Goal: Task Accomplishment & Management: Complete application form

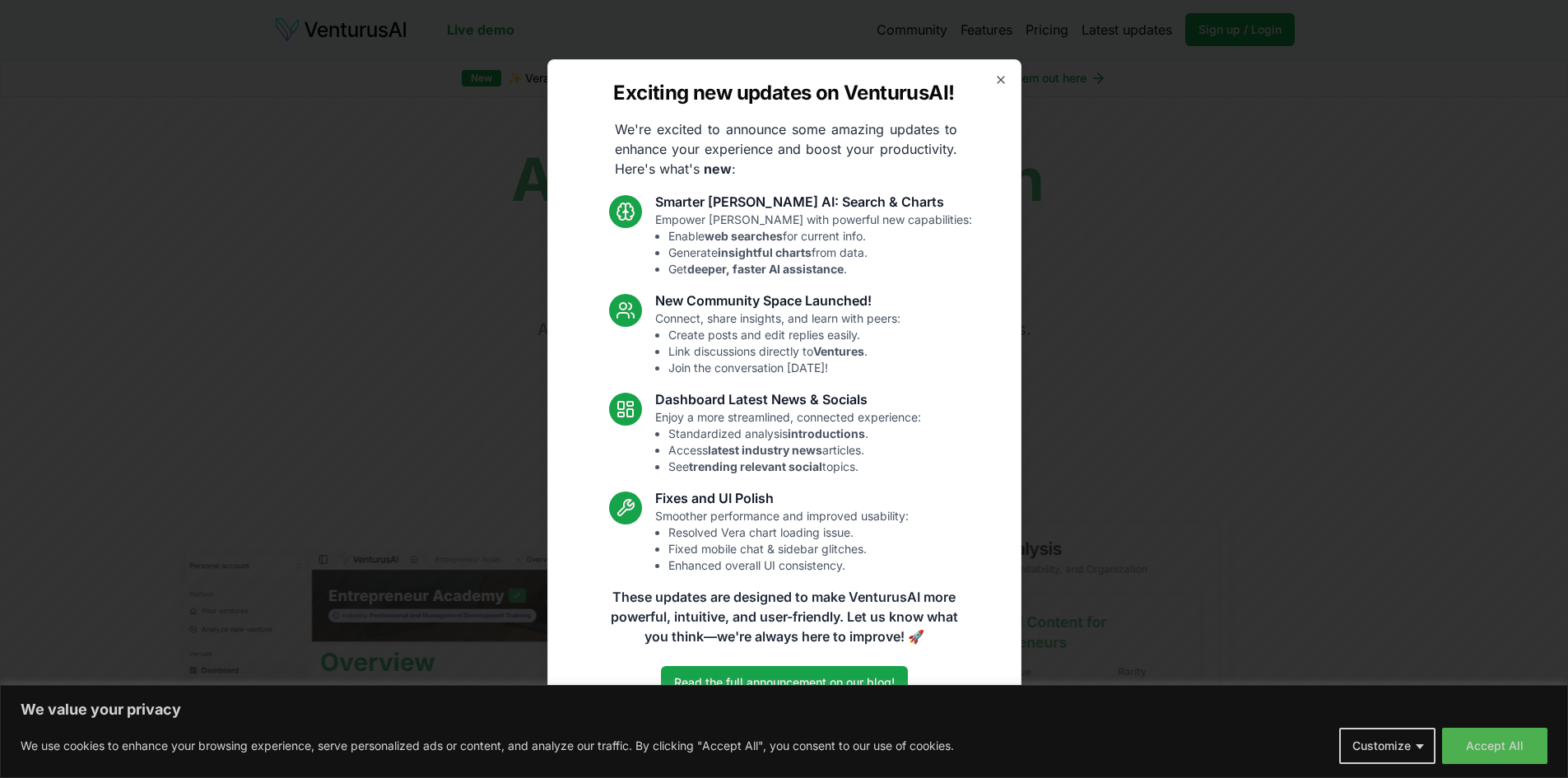
click at [1000, 72] on div "Exciting new updates on VenturusAI! We're excited to announce some amazing upda…" at bounding box center [784, 389] width 474 height 660
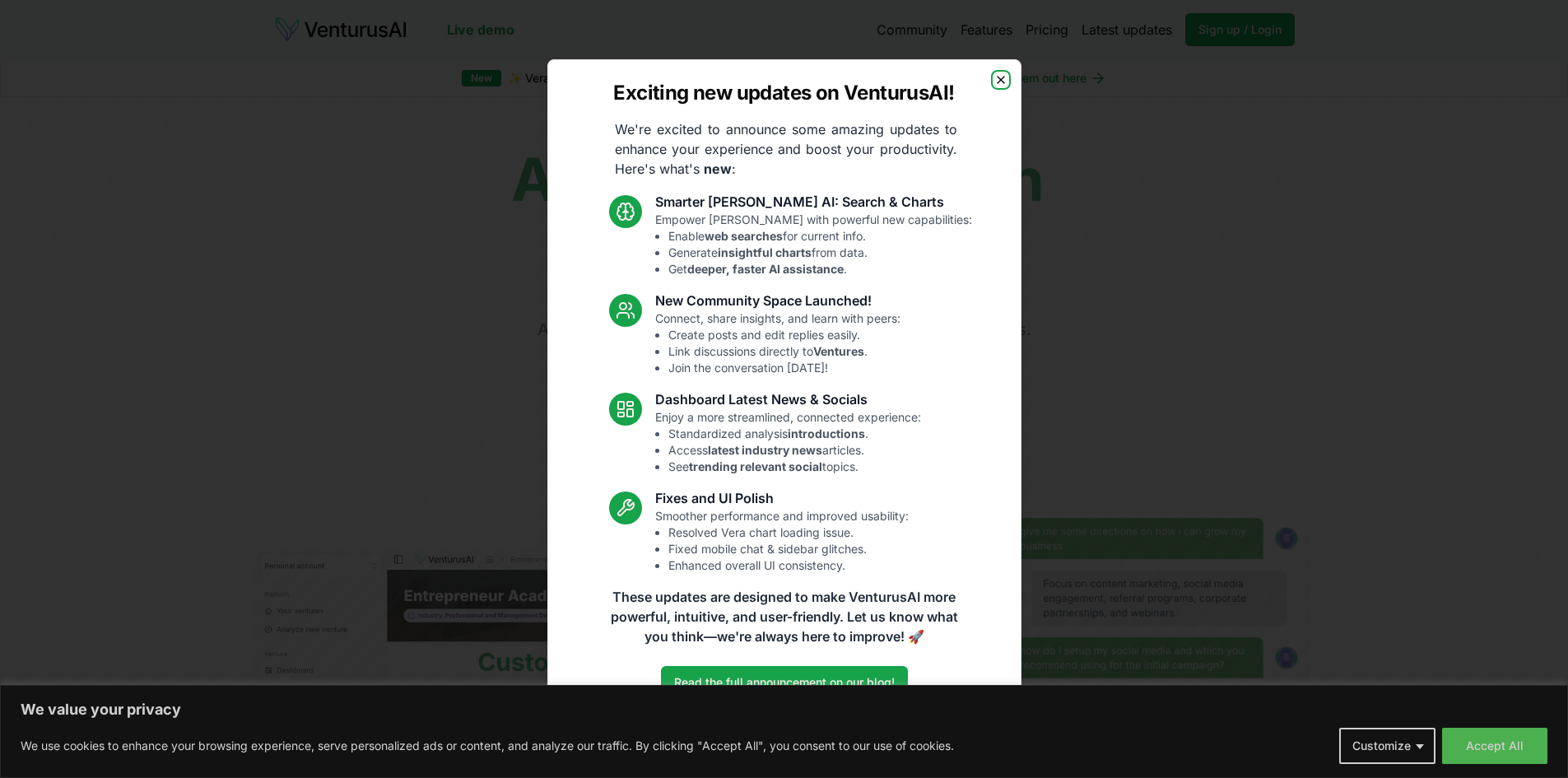
click at [1001, 79] on icon "button" at bounding box center [1001, 80] width 7 height 7
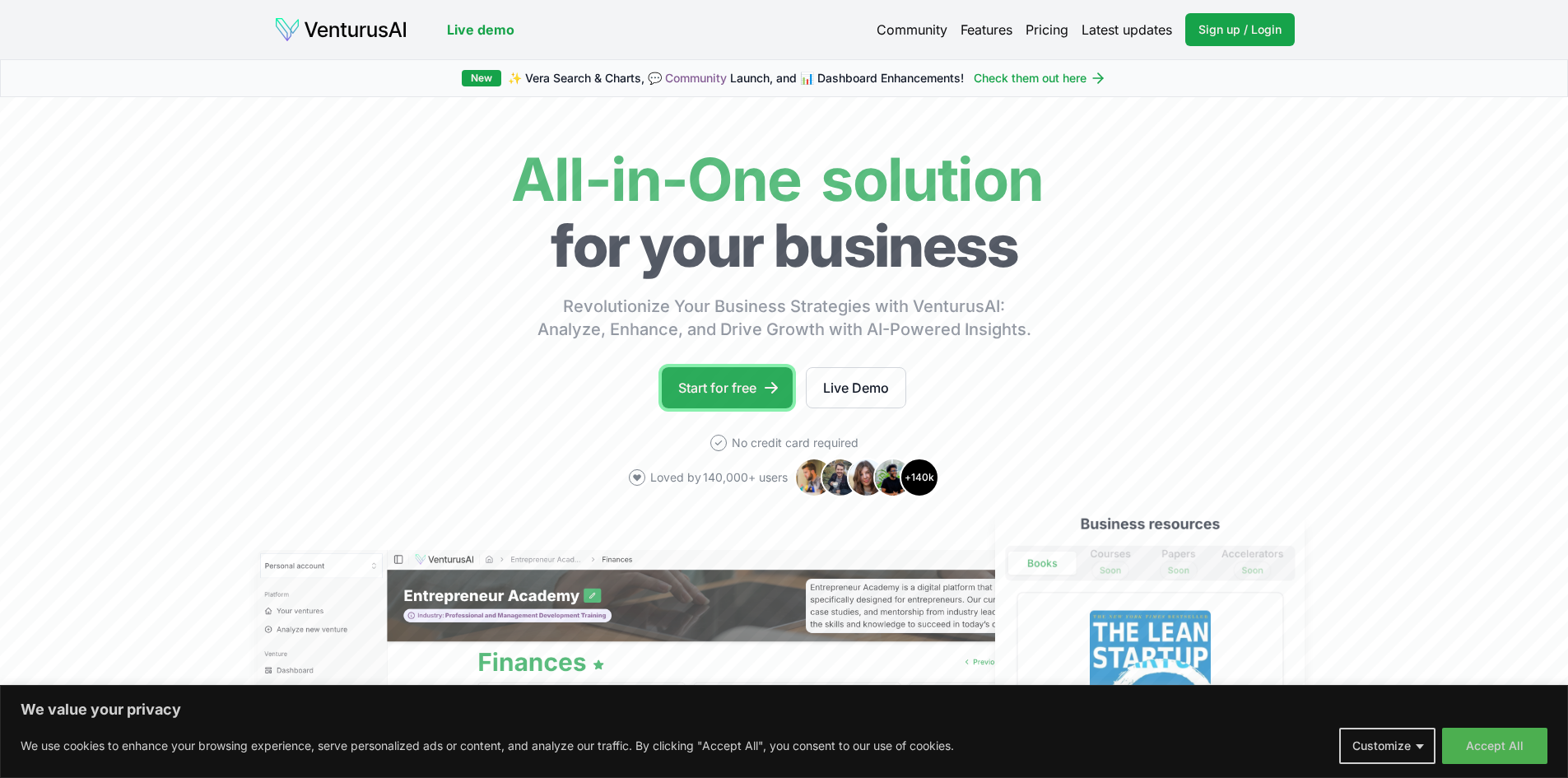
click at [712, 394] on link "Start for free" at bounding box center [727, 388] width 131 height 42
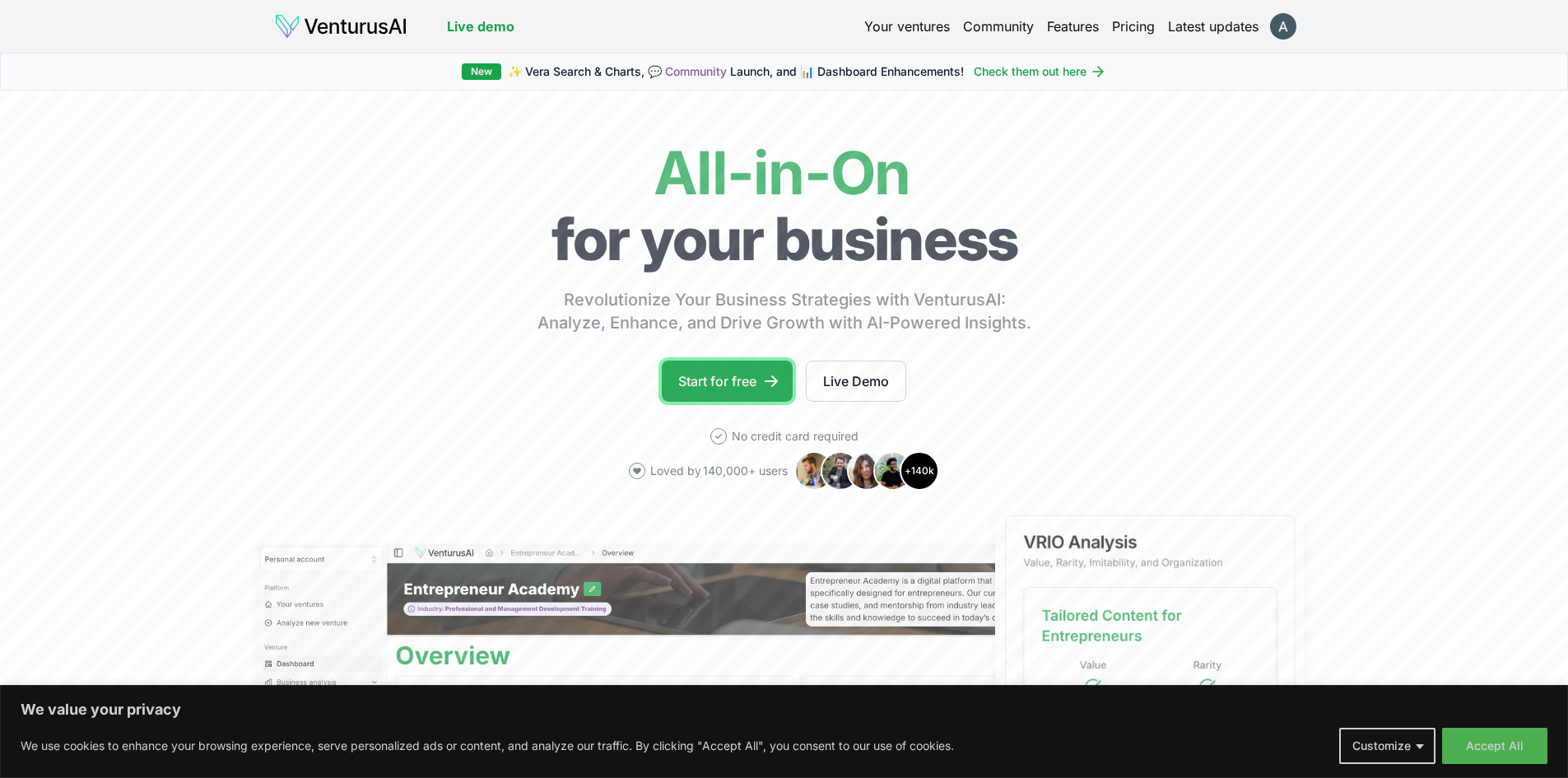
click at [742, 394] on link "Start for free" at bounding box center [727, 381] width 131 height 42
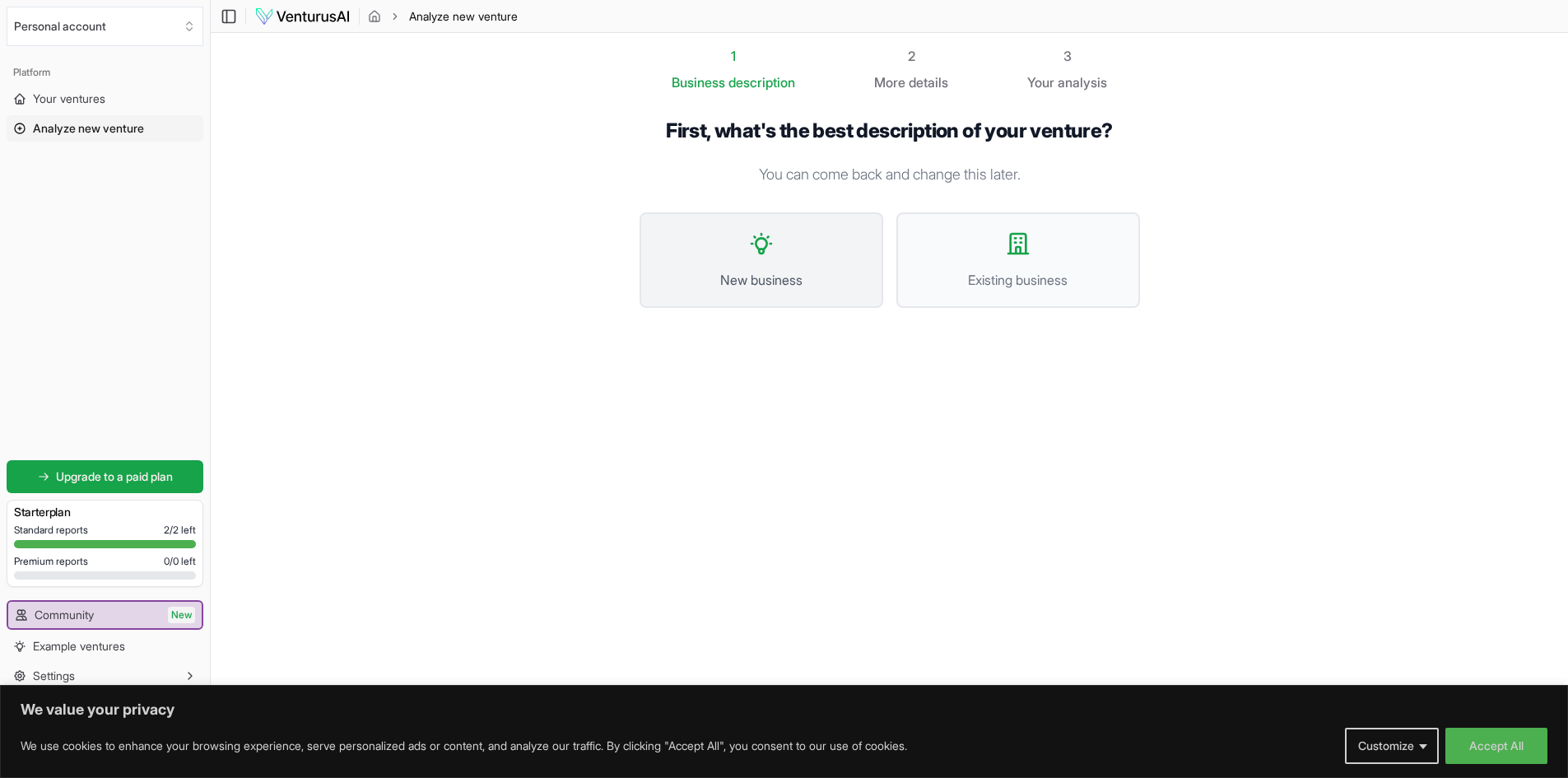
click at [783, 255] on button "New business" at bounding box center [761, 260] width 243 height 95
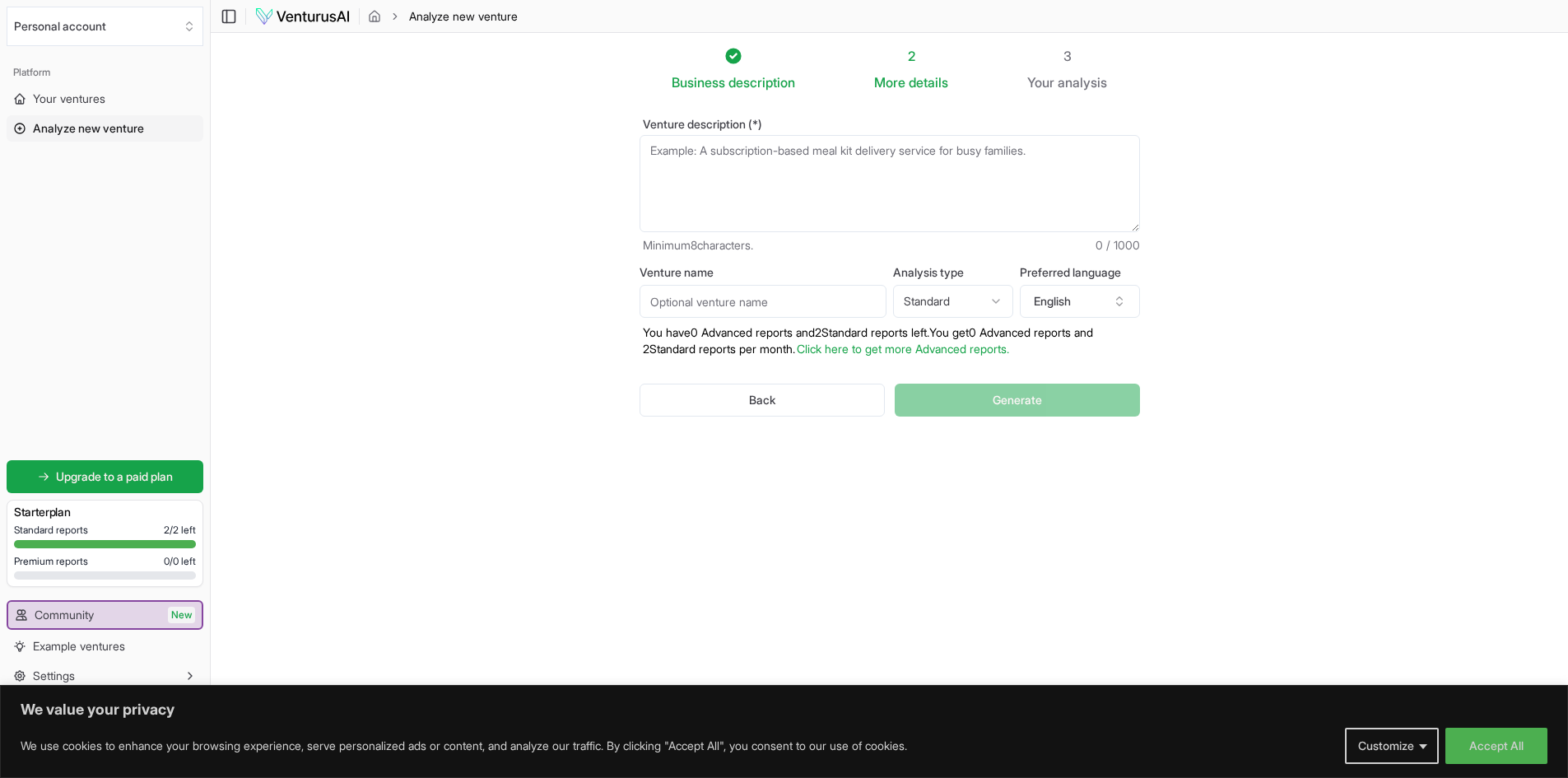
click at [850, 176] on textarea "Venture description (*)" at bounding box center [890, 184] width 501 height 97
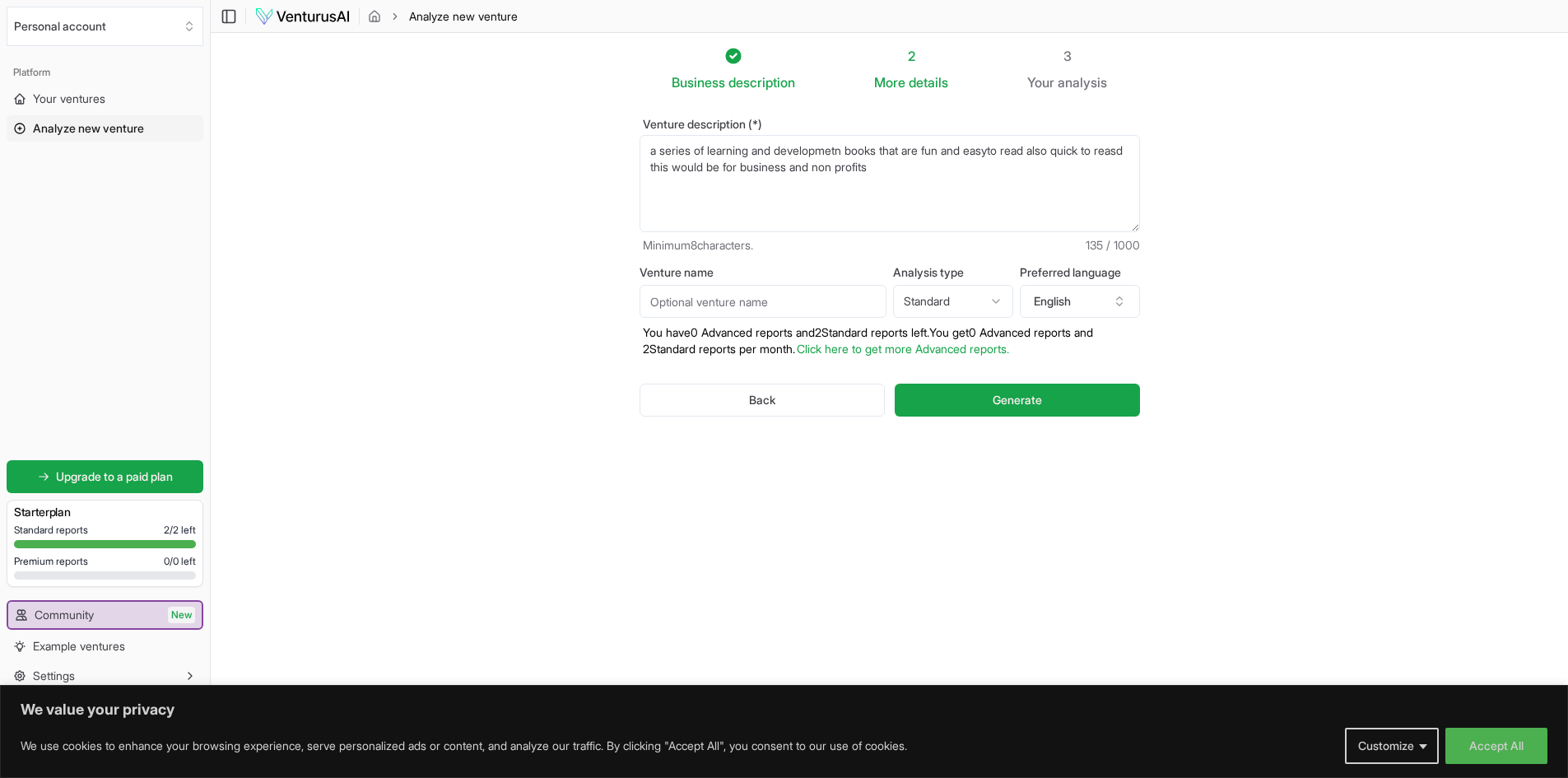
click at [674, 172] on textarea "a series of learning and developmetn books that are fun and easyto read also qu…" at bounding box center [890, 184] width 501 height 97
click at [1003, 149] on textarea "a series of learning and developmetn books that are fun and easyto read also qu…" at bounding box center [890, 184] width 501 height 97
click at [1002, 152] on textarea "a series of learning and developmetn books that are fun and easyto read also qu…" at bounding box center [890, 184] width 501 height 97
click at [1008, 151] on textarea "a series of learning and developmetn books that are fun and easyto read also qu…" at bounding box center [890, 184] width 501 height 97
click at [949, 171] on textarea "a series of learning and developmetn books that are fun and easy to read also q…" at bounding box center [890, 184] width 501 height 97
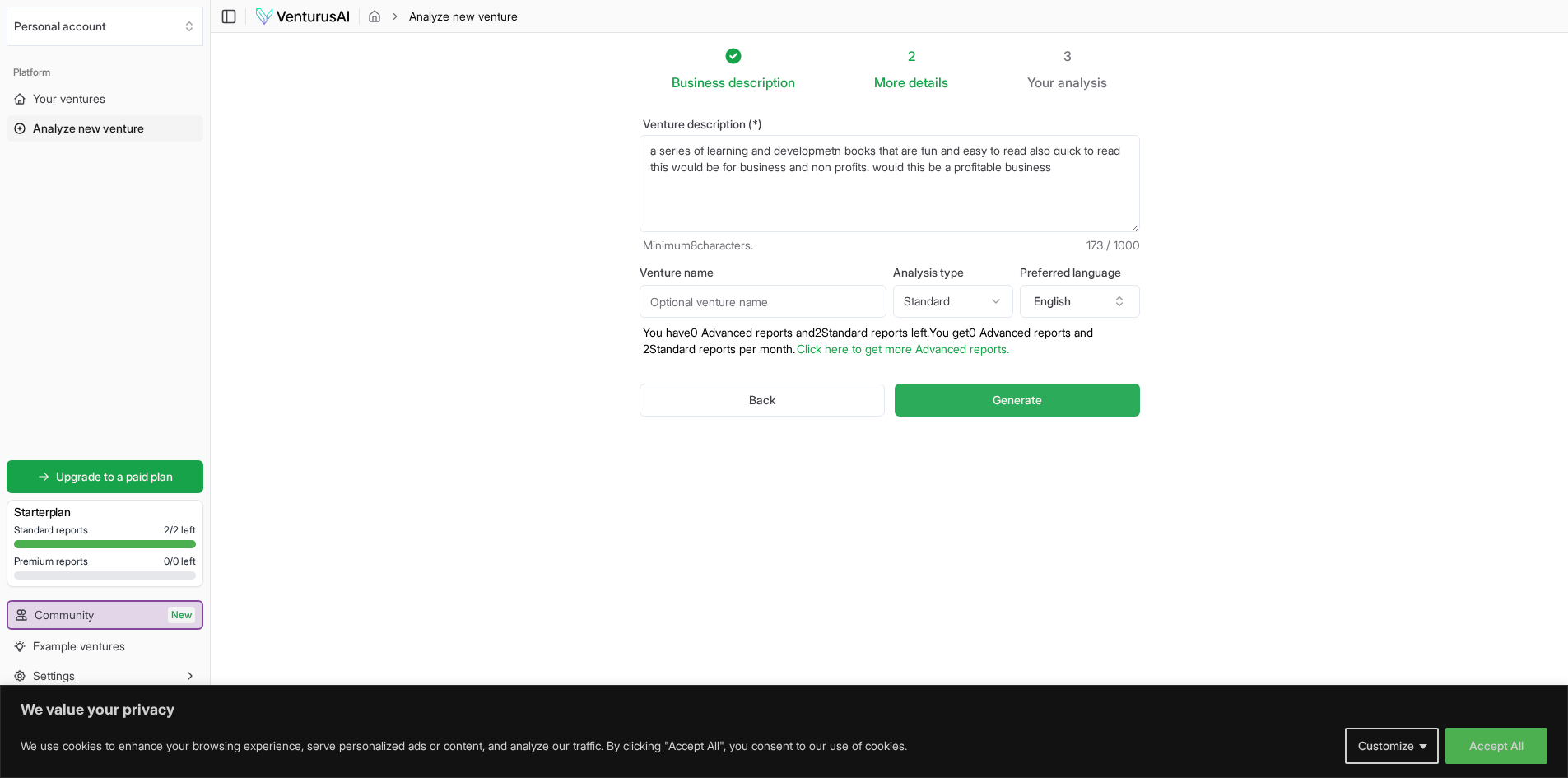
type textarea "a series of learning and developmetn books that are fun and easy to read also q…"
click at [1045, 399] on button "Generate" at bounding box center [1017, 400] width 244 height 33
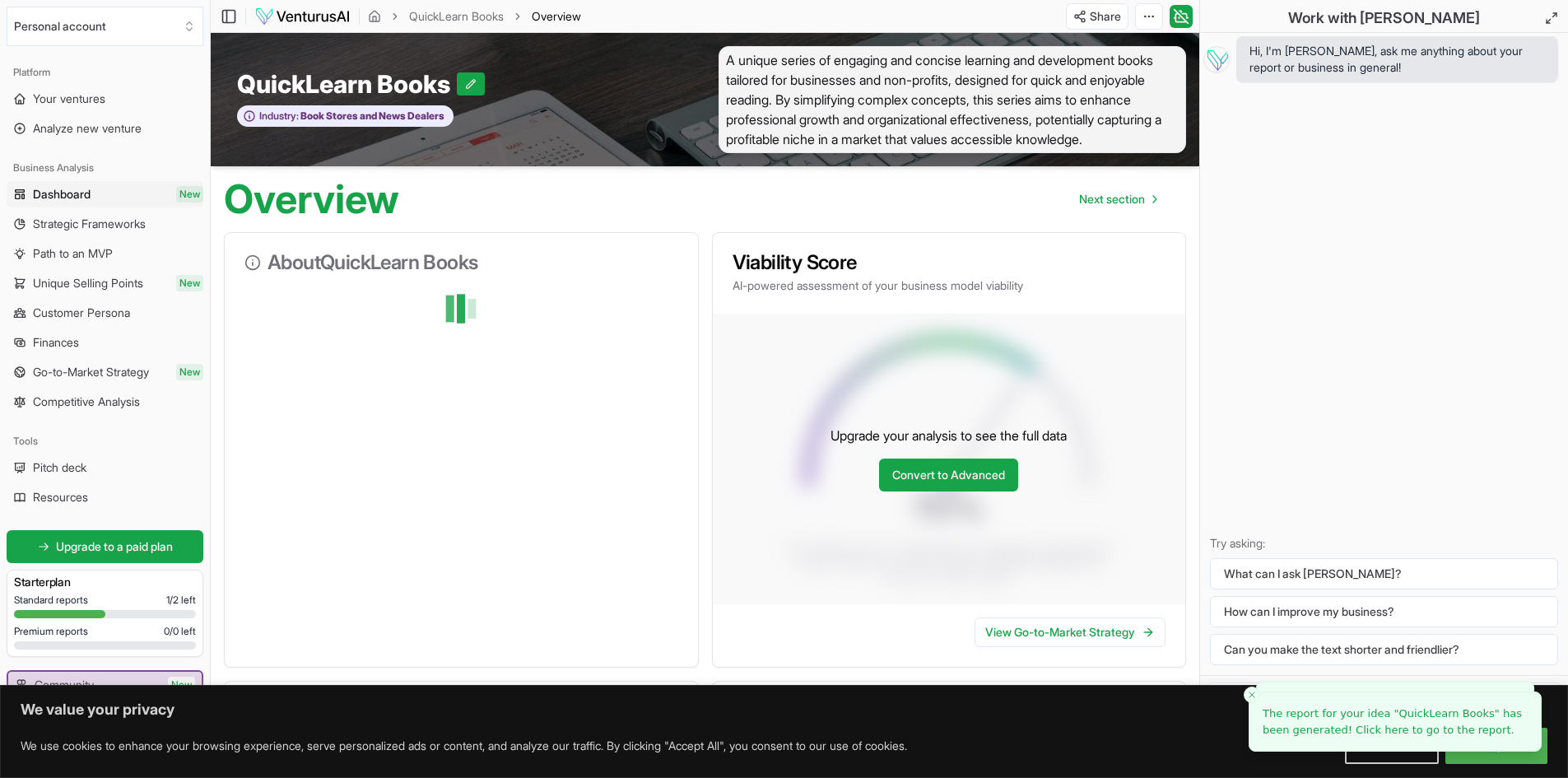
drag, startPoint x: 487, startPoint y: 340, endPoint x: 496, endPoint y: 343, distance: 9.5
click at [487, 325] on div at bounding box center [461, 308] width 434 height 33
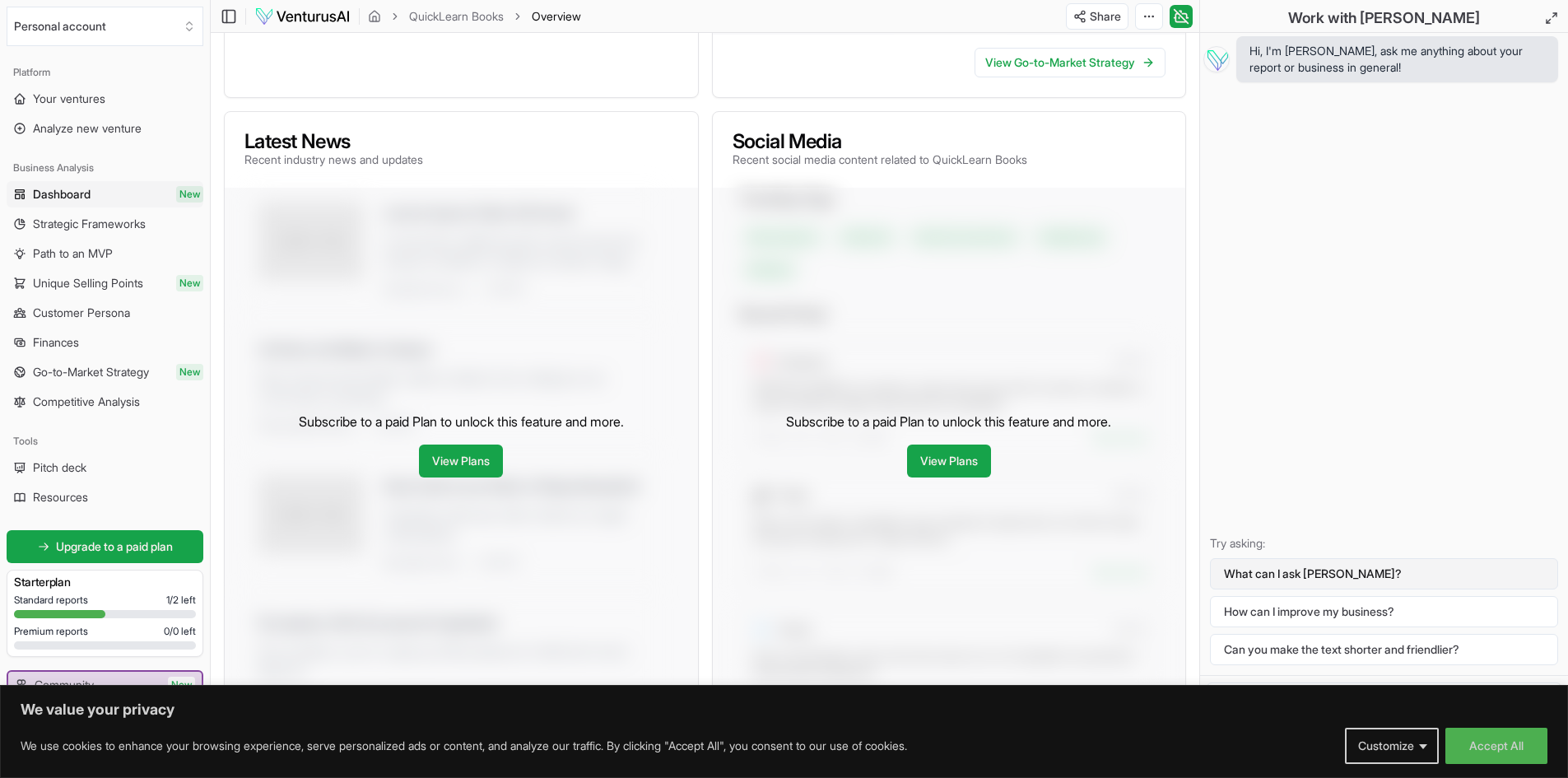
scroll to position [576, 0]
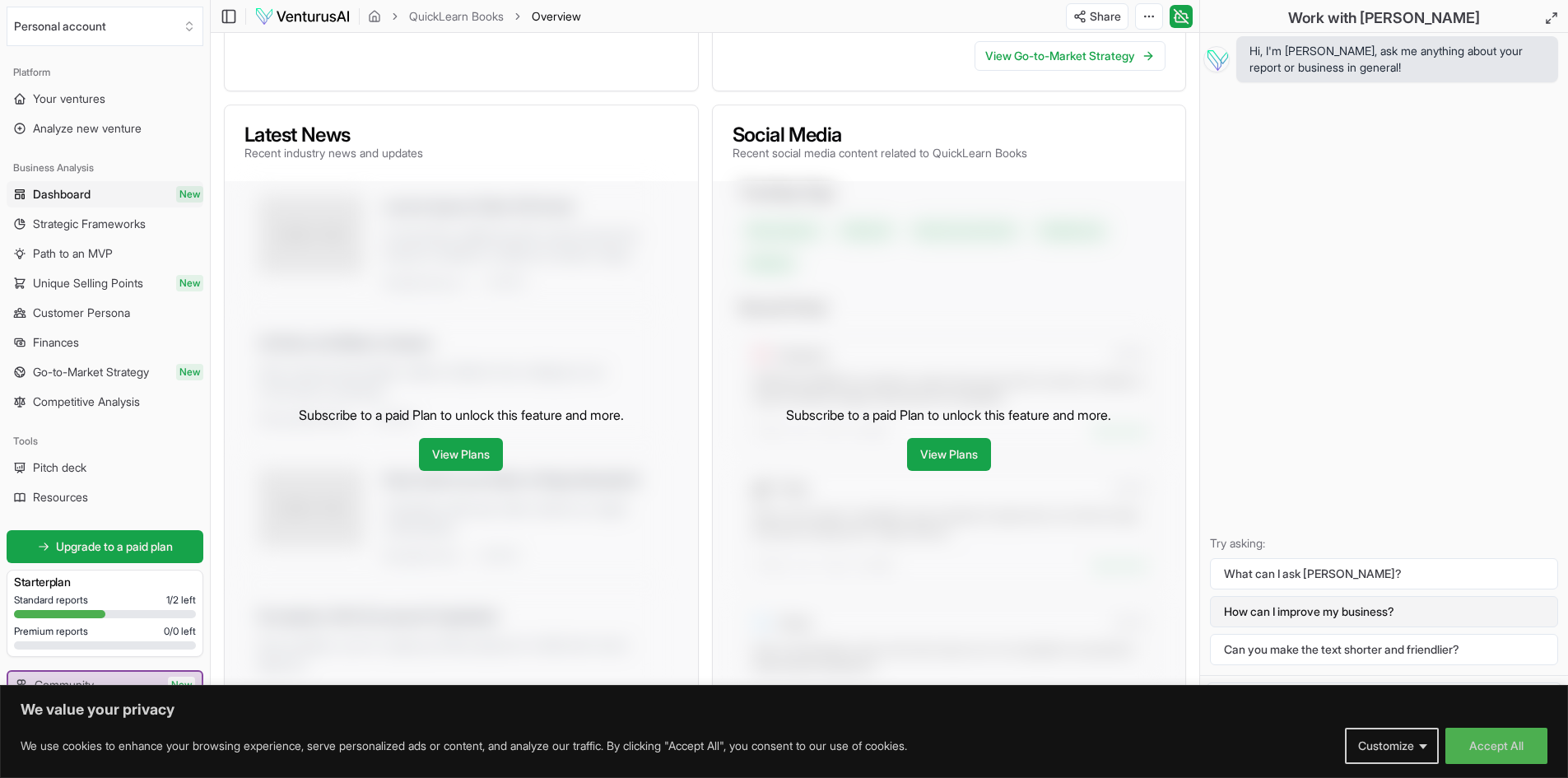
click at [1266, 613] on button "How can I improve my business?" at bounding box center [1384, 612] width 348 height 31
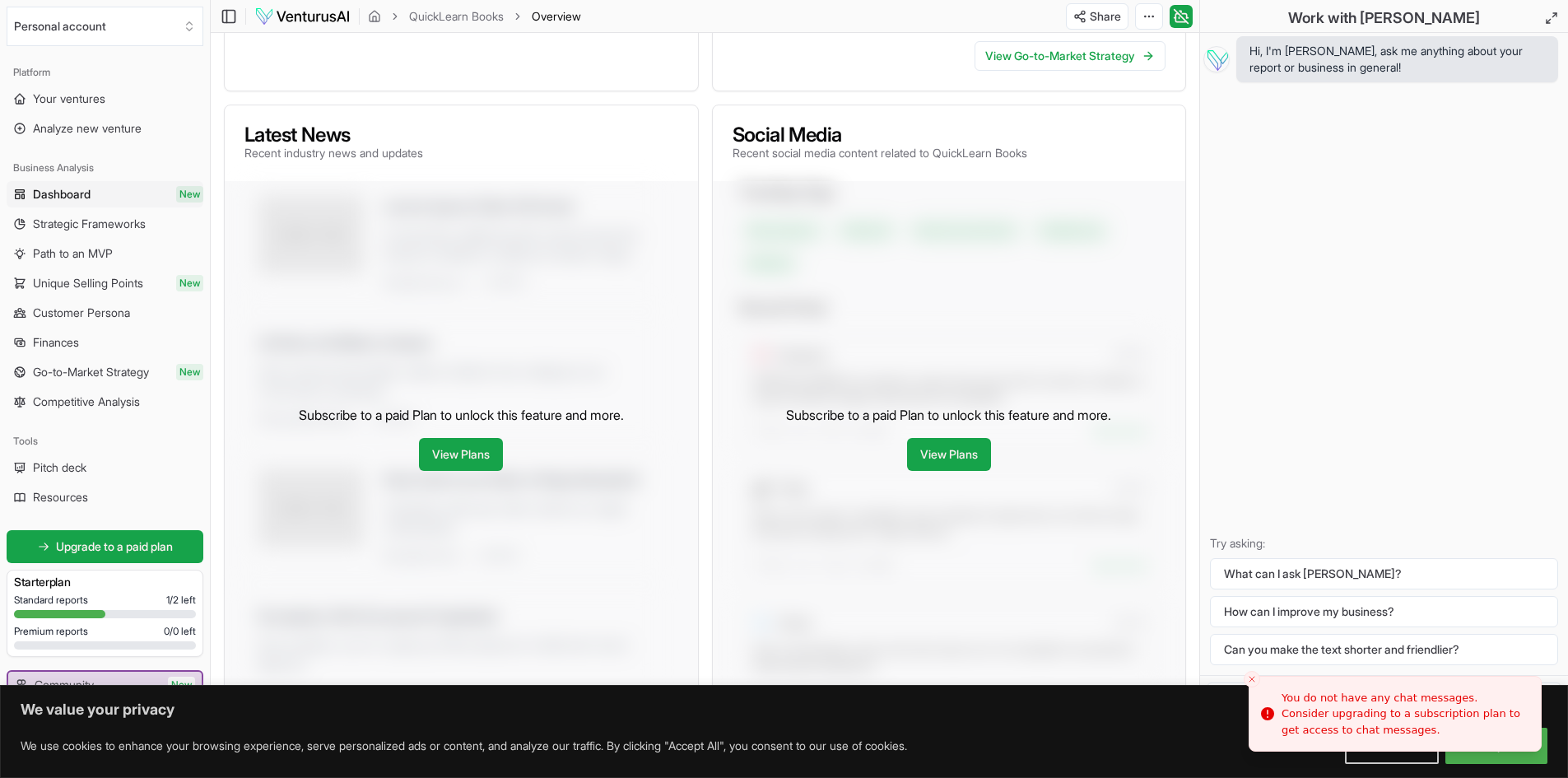
click at [1244, 332] on div "Hi, I'm [PERSON_NAME], ask me anything about your report or business in general…" at bounding box center [1383, 353] width 368 height 642
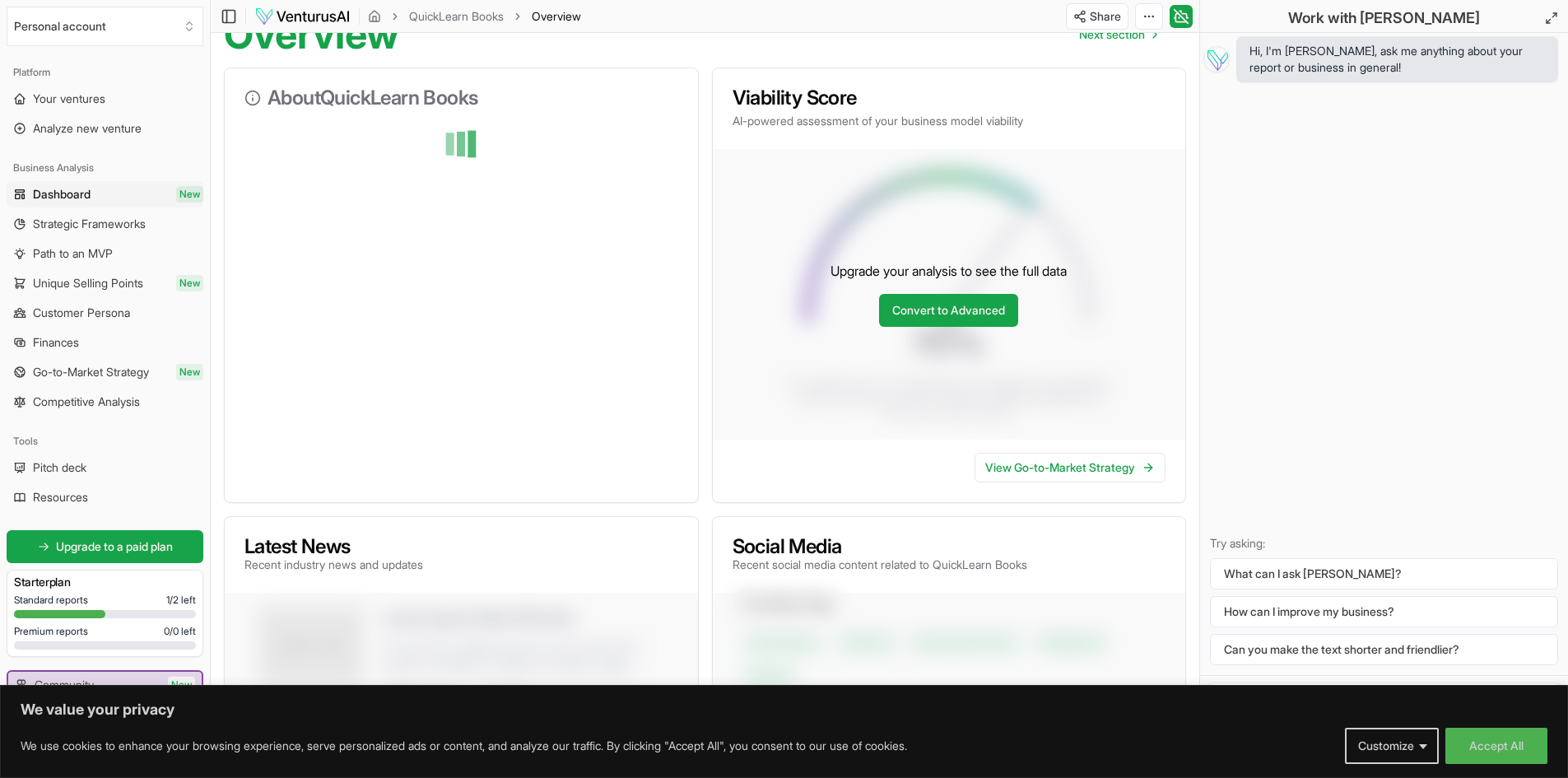
scroll to position [0, 0]
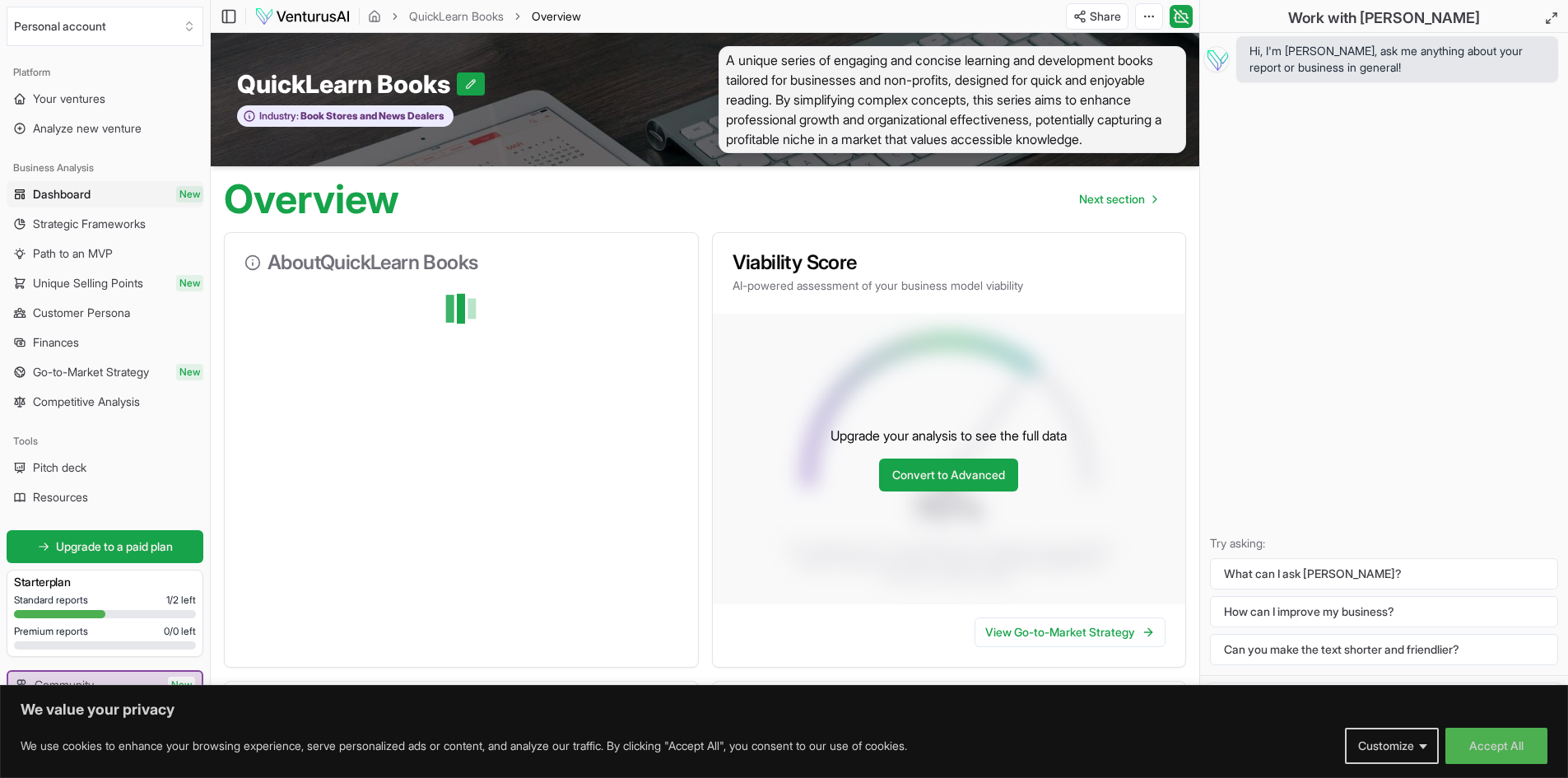
click at [733, 57] on span "A unique series of engaging and concise learning and development books tailored…" at bounding box center [952, 100] width 469 height 107
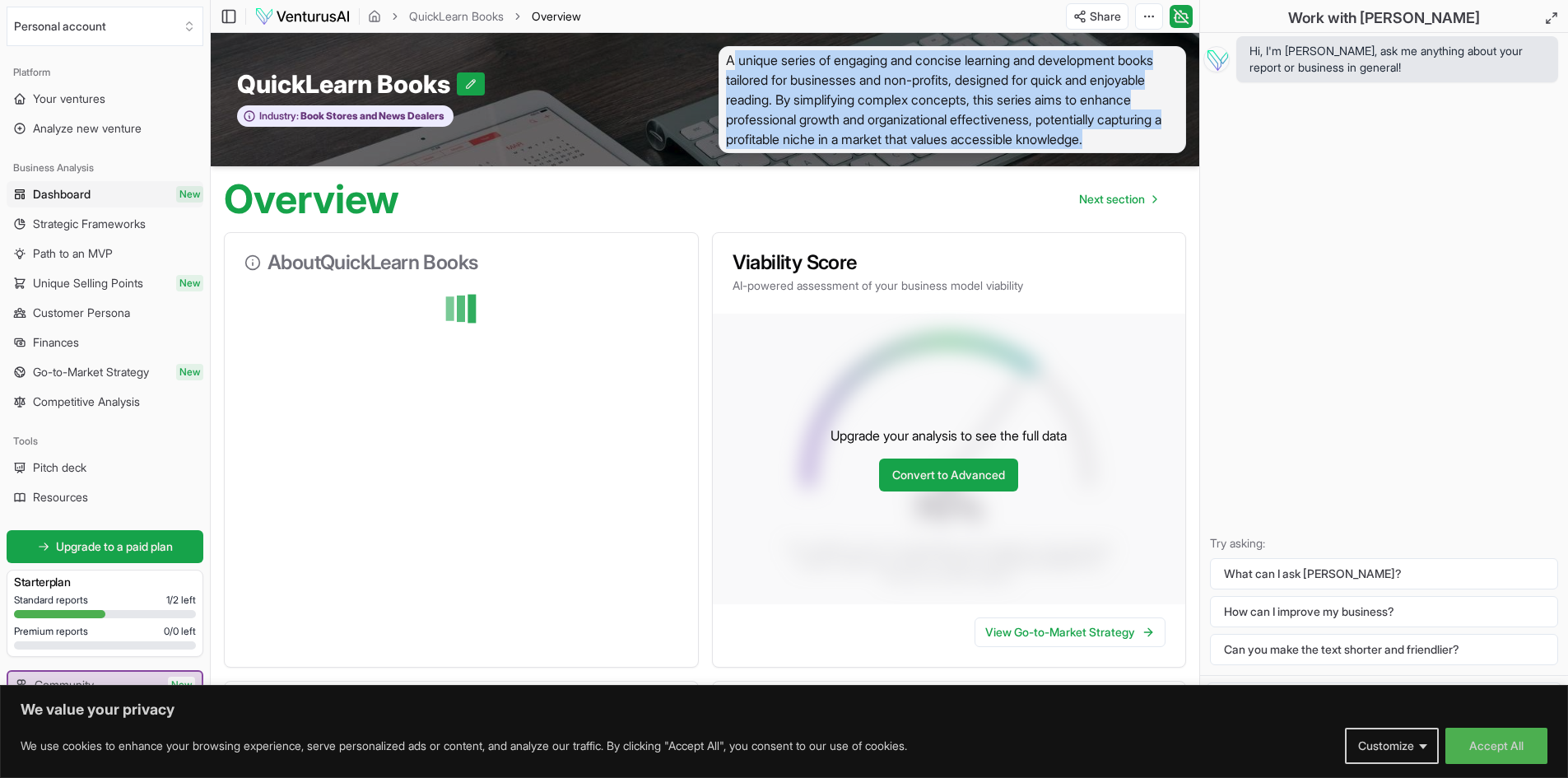
drag, startPoint x: 730, startPoint y: 58, endPoint x: 1157, endPoint y: 169, distance: 441.2
click at [1157, 153] on span "A unique series of engaging and concise learning and development books tailored…" at bounding box center [952, 100] width 469 height 107
click at [787, 94] on span "A unique series of engaging and concise learning and development books tailored…" at bounding box center [952, 100] width 469 height 107
drag, startPoint x: 727, startPoint y: 61, endPoint x: 881, endPoint y: 167, distance: 187.0
click at [881, 153] on span "A unique series of engaging and concise learning and development books tailored…" at bounding box center [952, 100] width 469 height 107
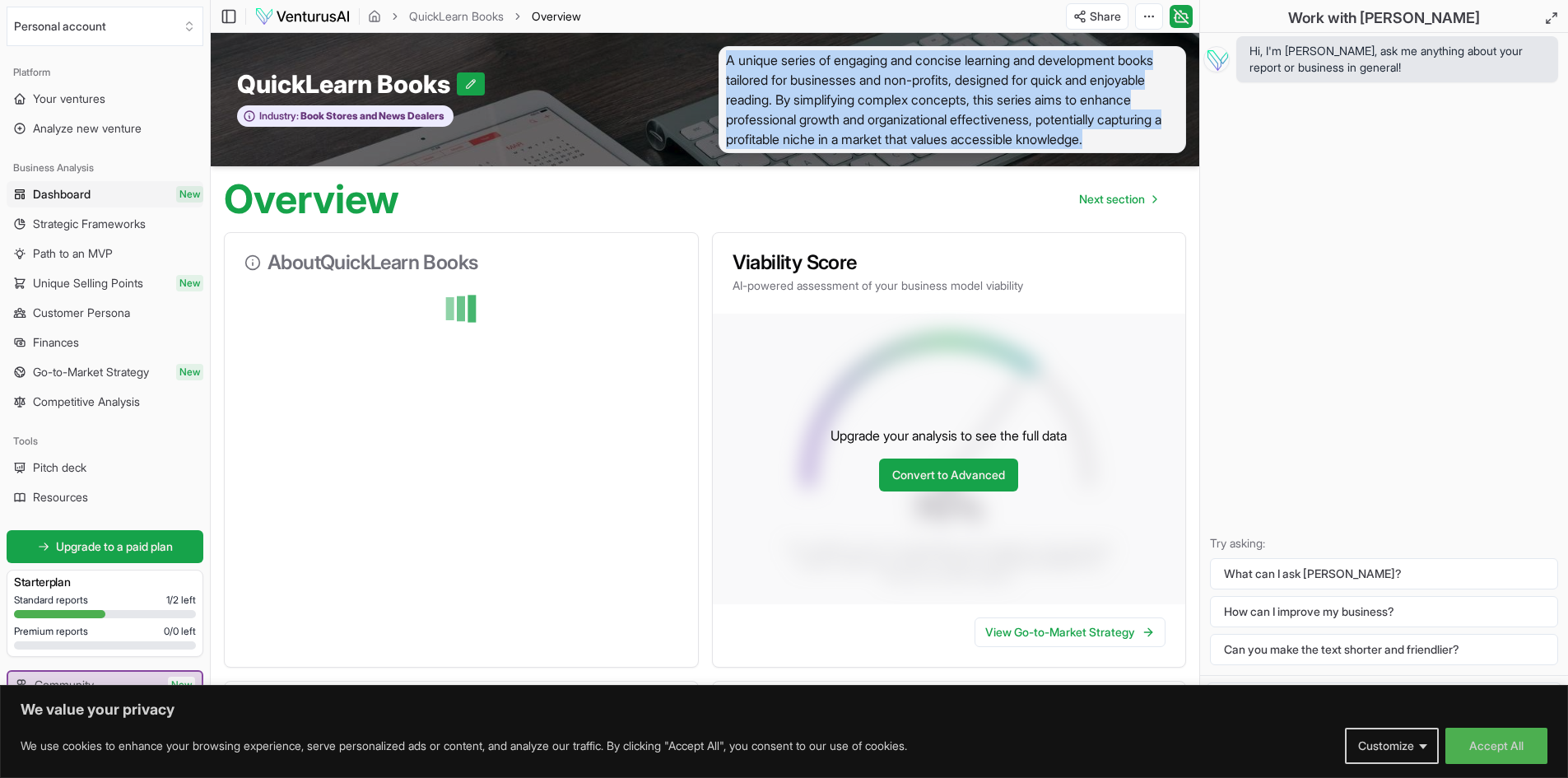
copy span "A unique series of engaging and concise learning and development books tailored…"
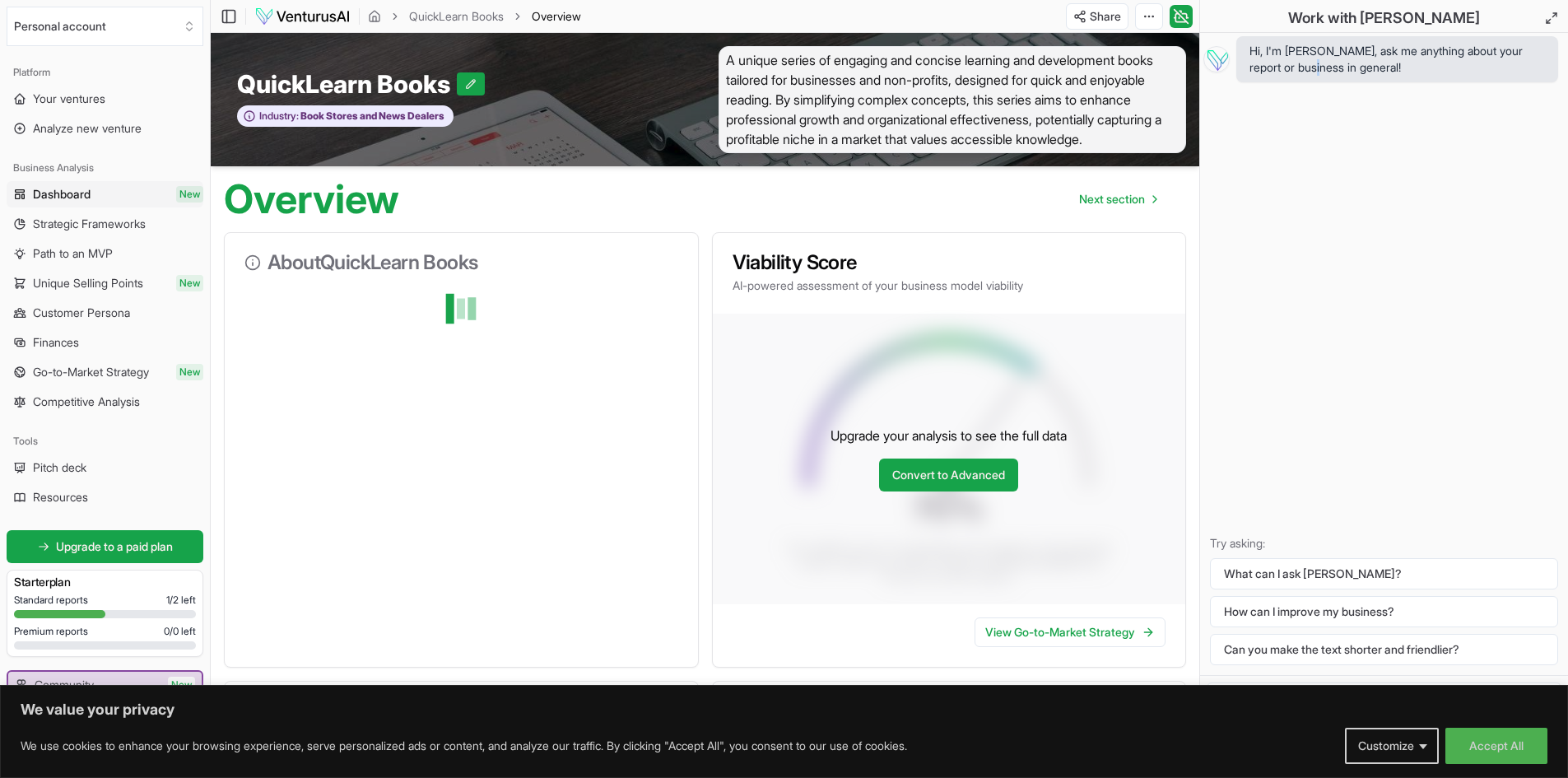
drag, startPoint x: 1317, startPoint y: 154, endPoint x: 1318, endPoint y: 165, distance: 11.0
click at [1318, 155] on div "Hi, I'm [PERSON_NAME], ask me anything about your report or business in general…" at bounding box center [1383, 353] width 368 height 642
click at [1305, 318] on div "Hi, I'm [PERSON_NAME], ask me anything about your report or business in general…" at bounding box center [1383, 353] width 368 height 642
click at [1008, 153] on span "A unique series of engaging and concise learning and development books tailored…" at bounding box center [952, 100] width 469 height 107
click at [829, 153] on span "A unique series of engaging and concise learning and development books tailored…" at bounding box center [952, 100] width 469 height 107
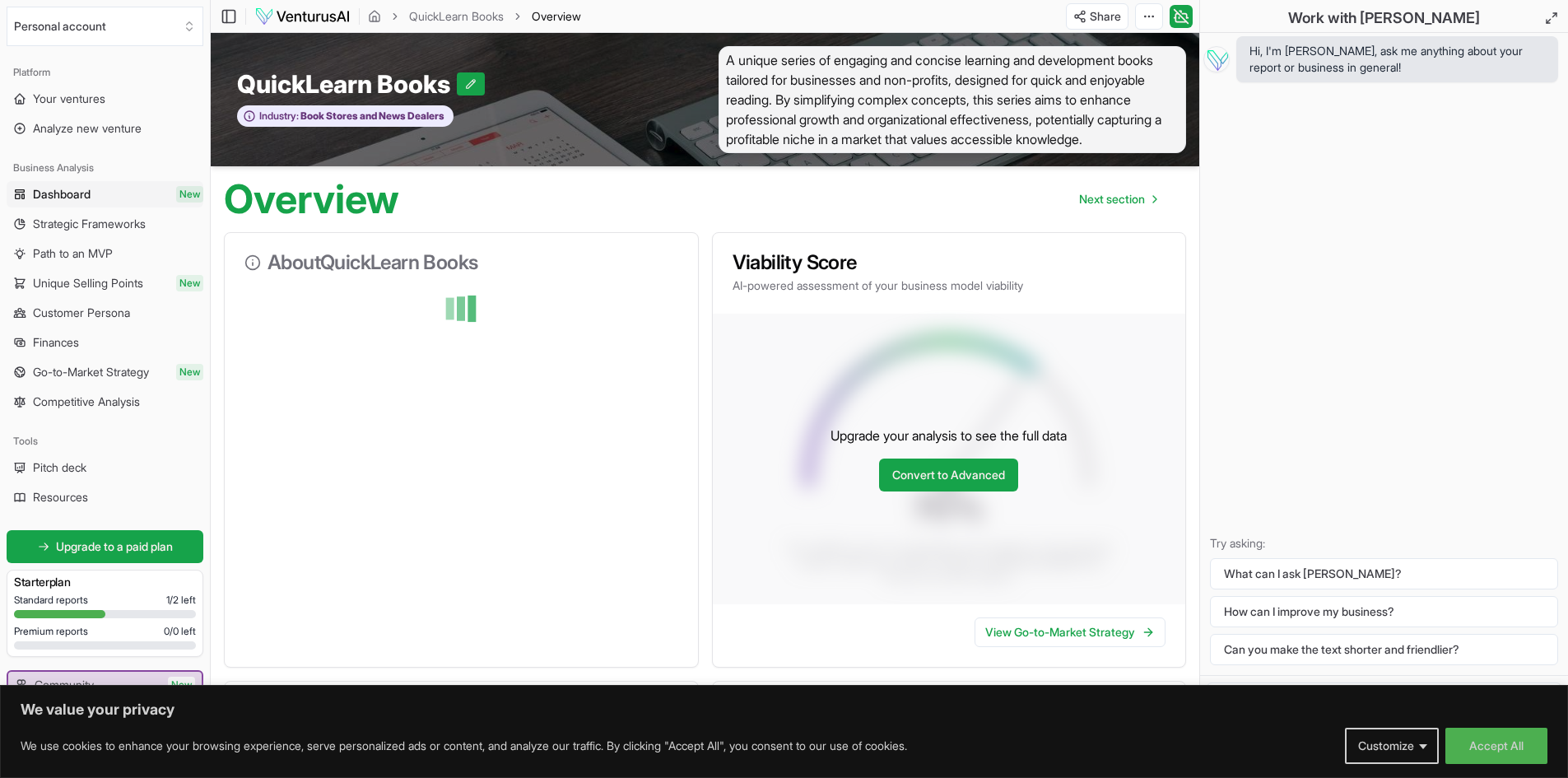
click at [785, 153] on span "A unique series of engaging and concise learning and development books tailored…" at bounding box center [952, 100] width 469 height 107
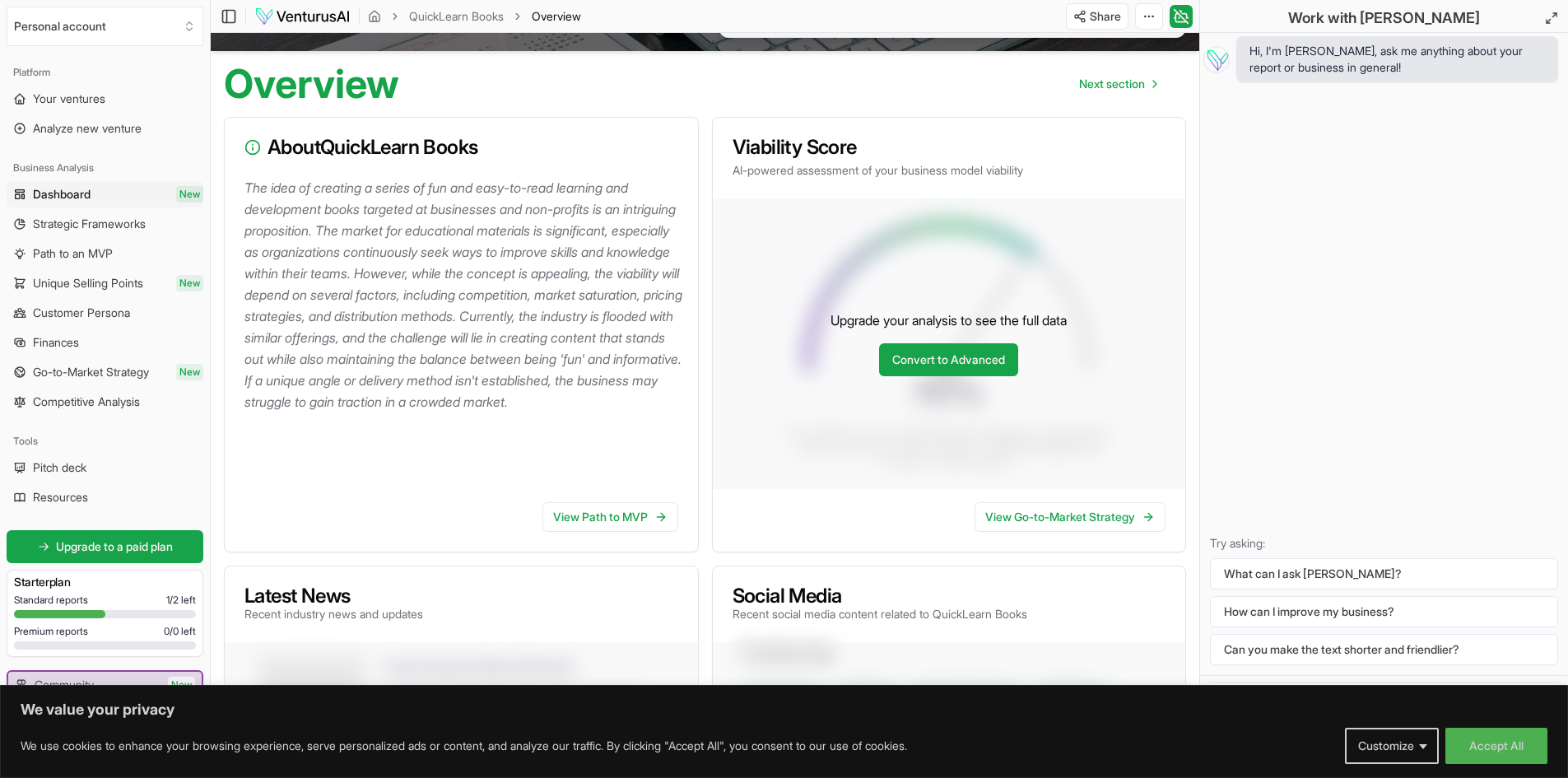
scroll to position [165, 0]
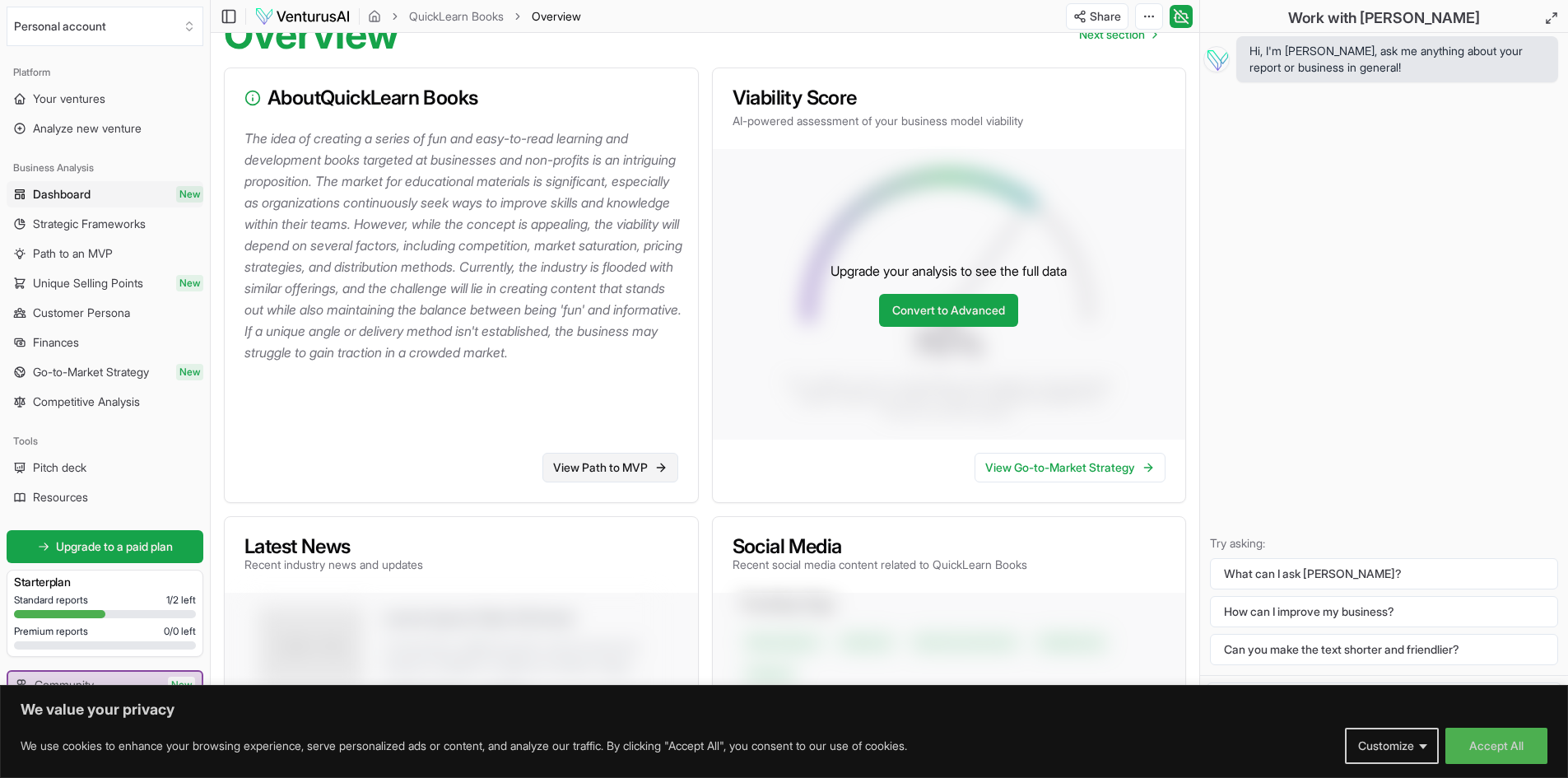
click at [626, 483] on link "View Path to MVP" at bounding box center [610, 468] width 136 height 29
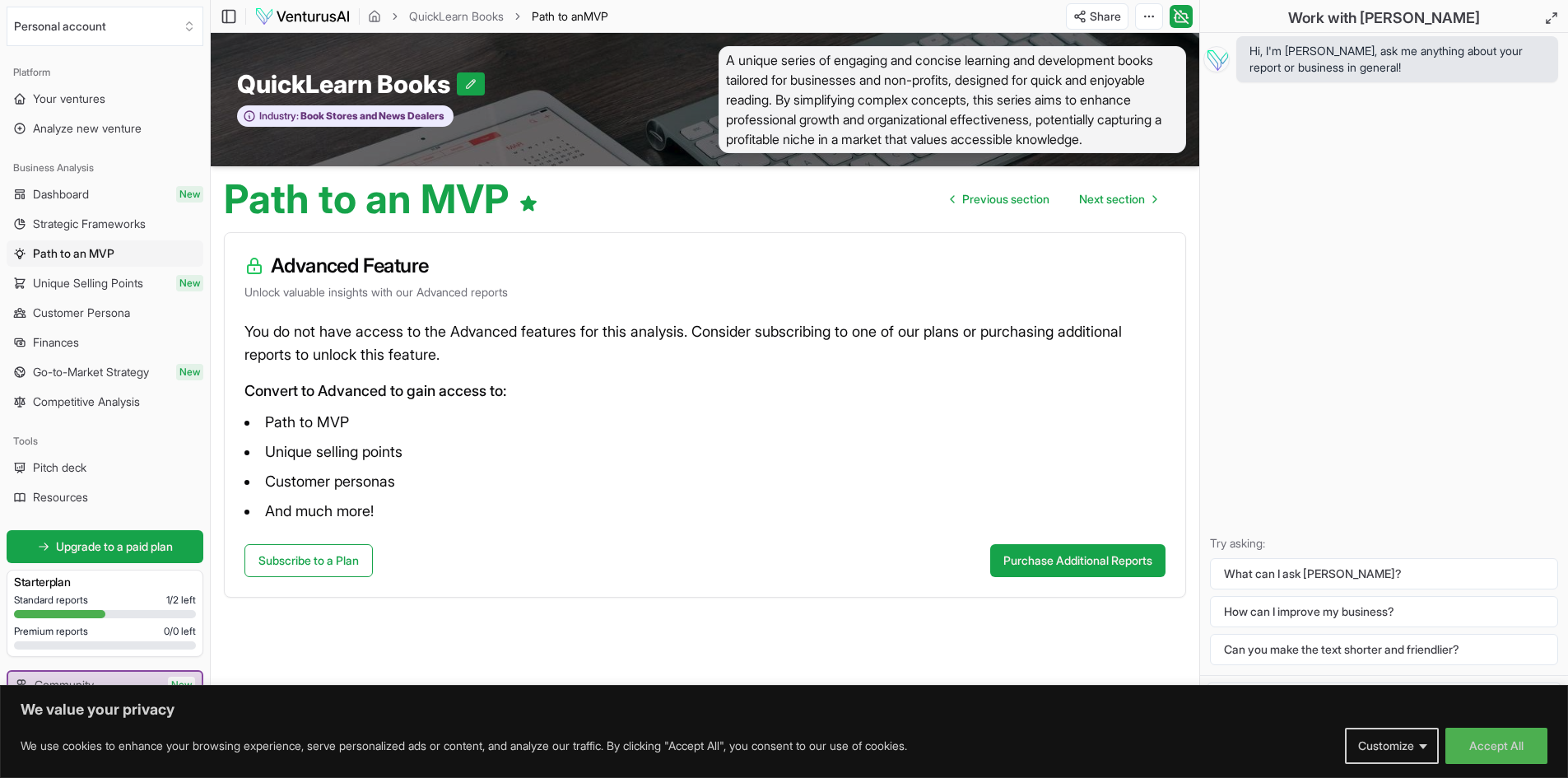
scroll to position [1, 0]
click at [94, 197] on link "Dashboard New" at bounding box center [105, 194] width 197 height 26
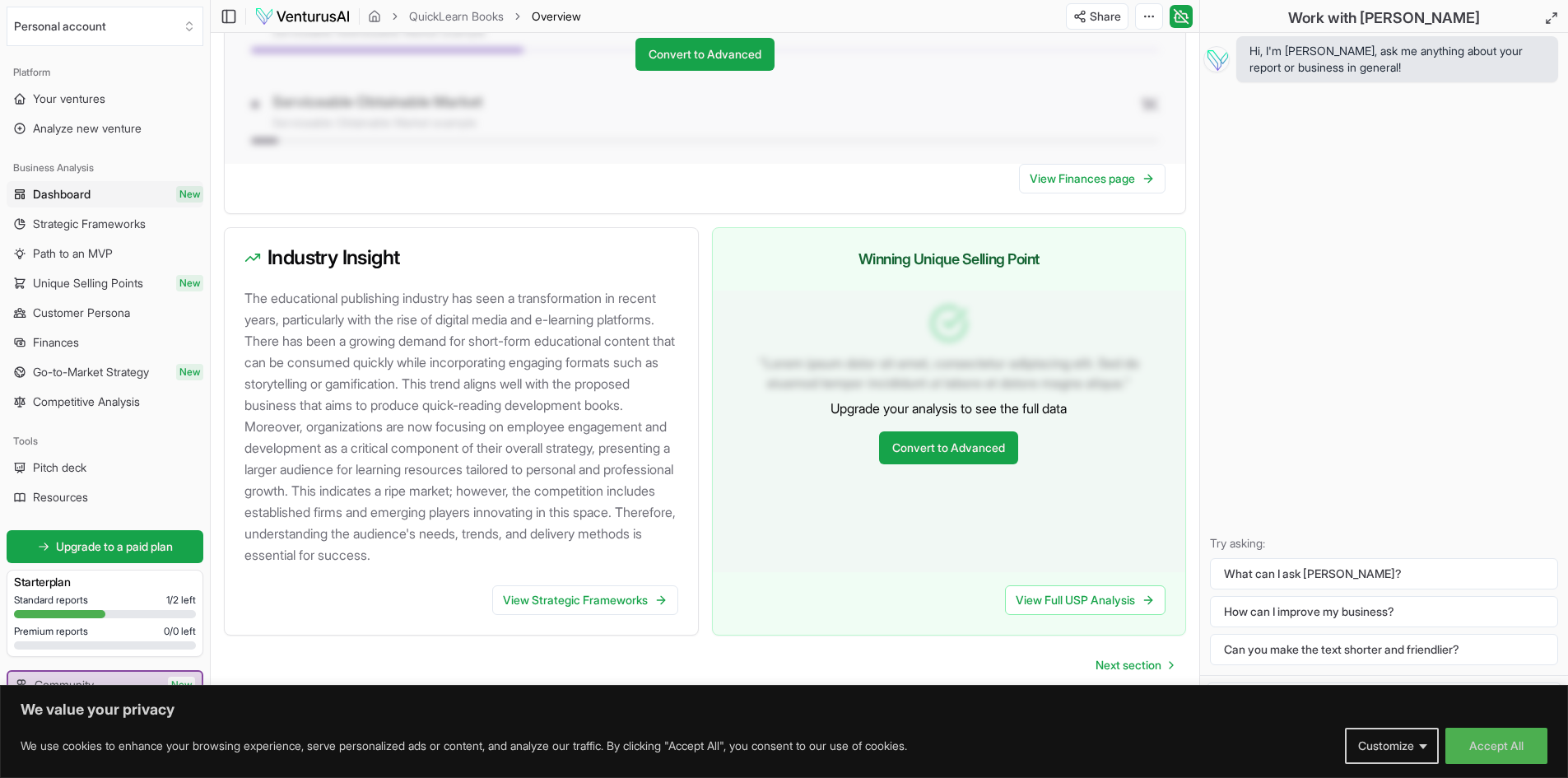
scroll to position [1496, 0]
click at [586, 603] on link "View Strategic Frameworks" at bounding box center [585, 600] width 186 height 29
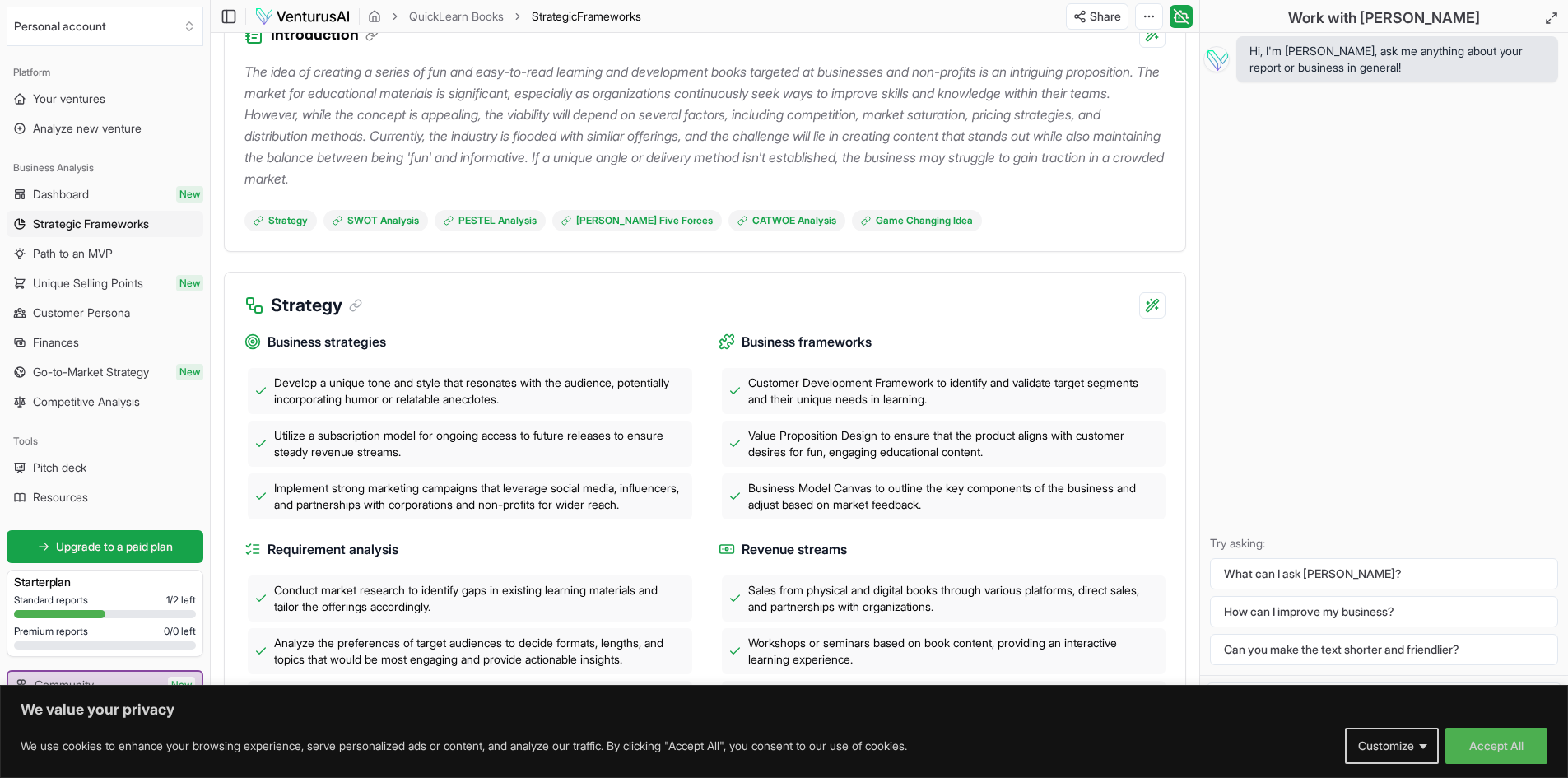
scroll to position [247, 0]
